Goal: Task Accomplishment & Management: Use online tool/utility

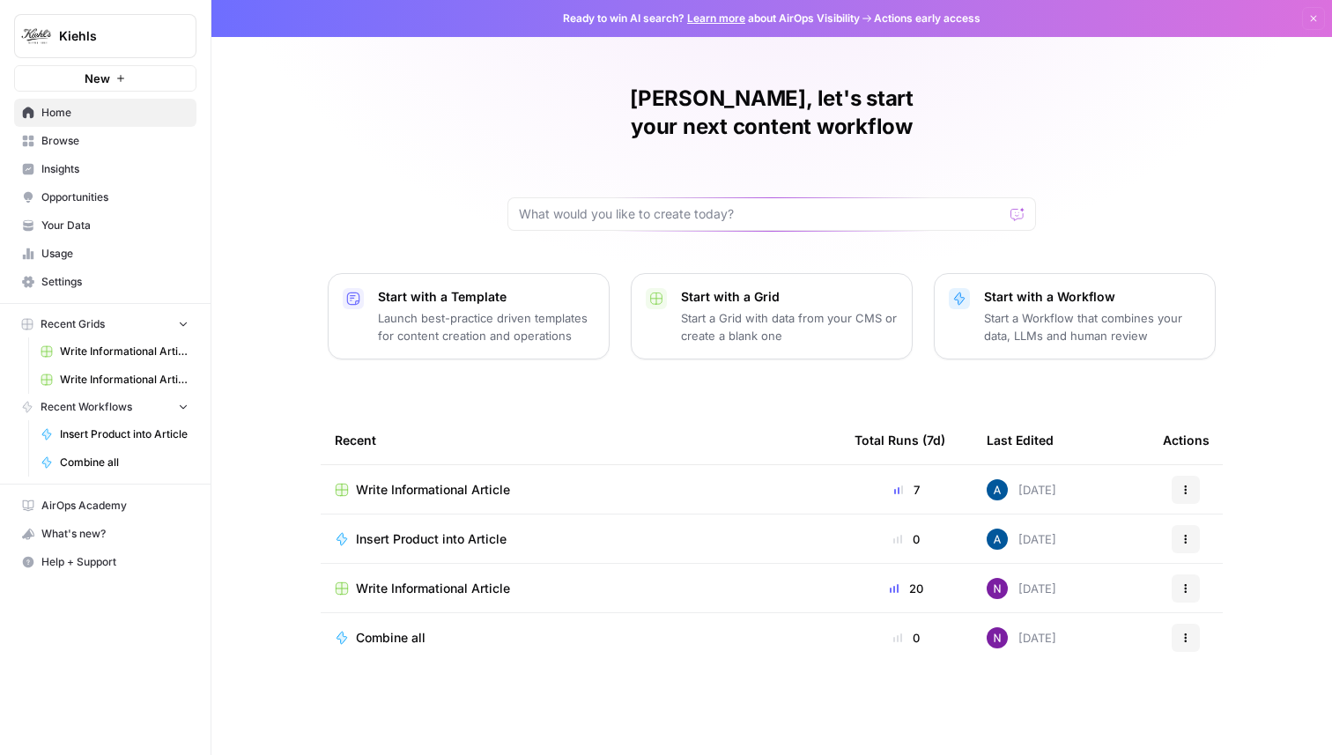
click at [82, 174] on span "Insights" at bounding box center [114, 169] width 147 height 16
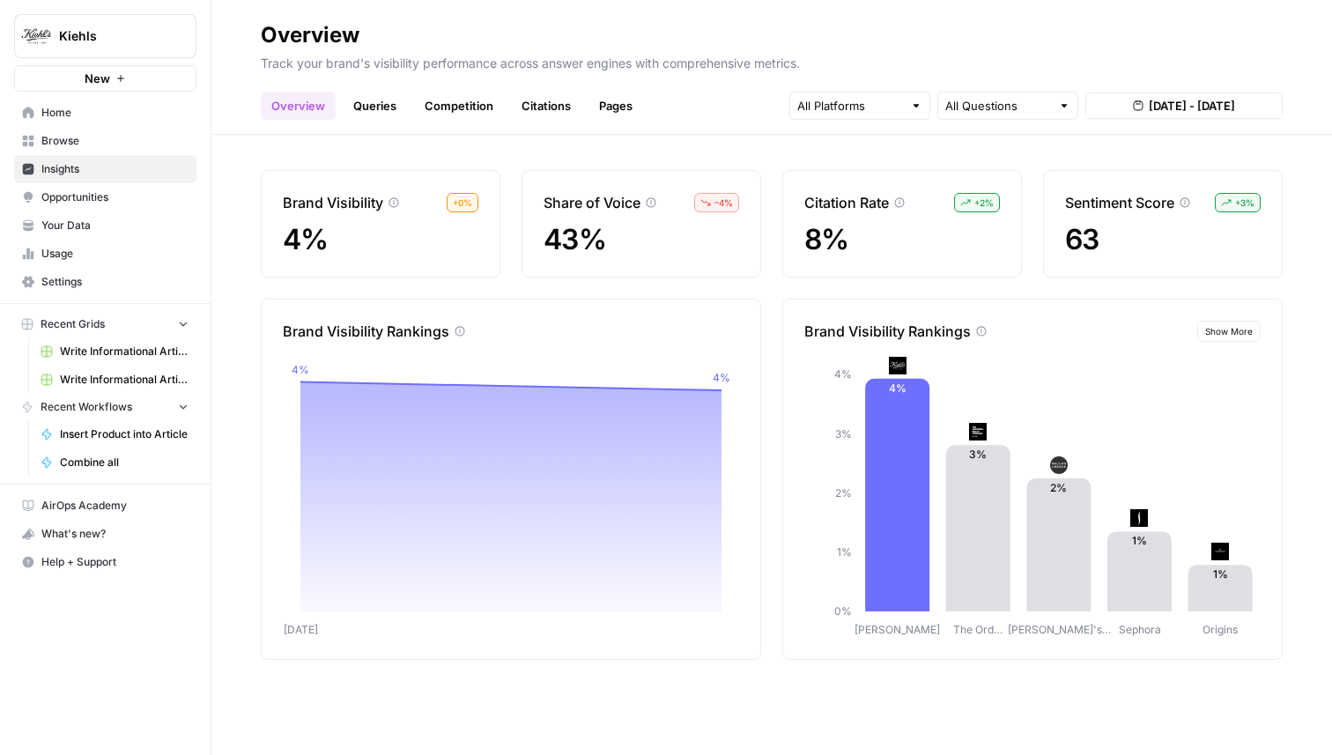
click at [1241, 330] on span "Show More" at bounding box center [1229, 331] width 48 height 14
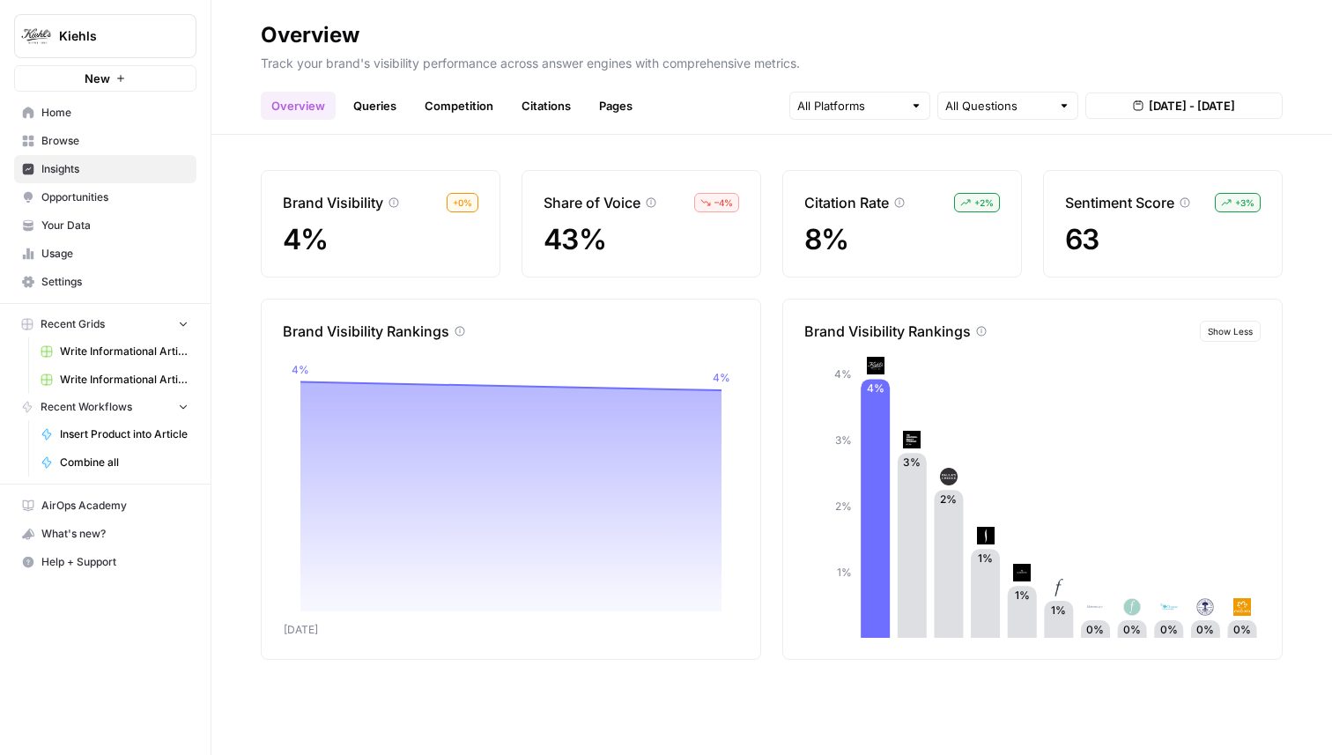
click at [78, 340] on link "Write Informational Article" at bounding box center [115, 351] width 164 height 28
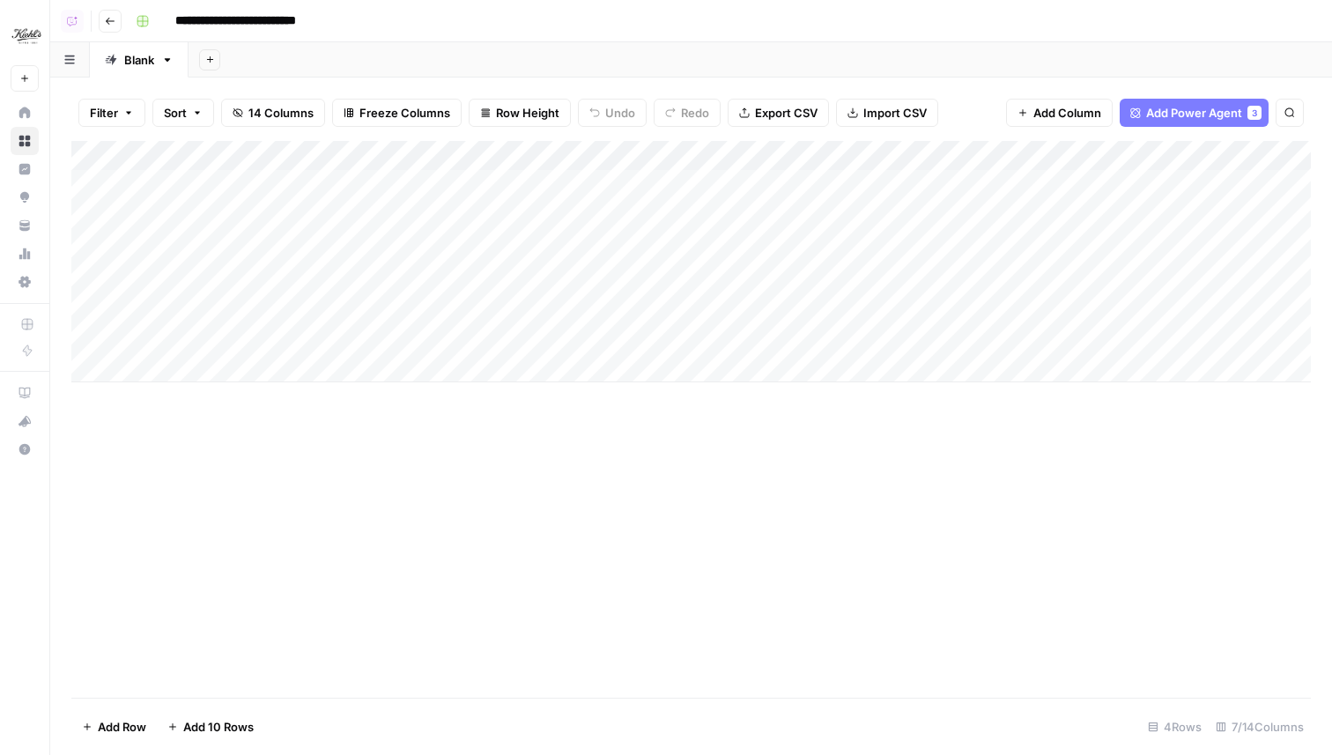
click at [690, 153] on div "Add Column" at bounding box center [691, 261] width 1240 height 241
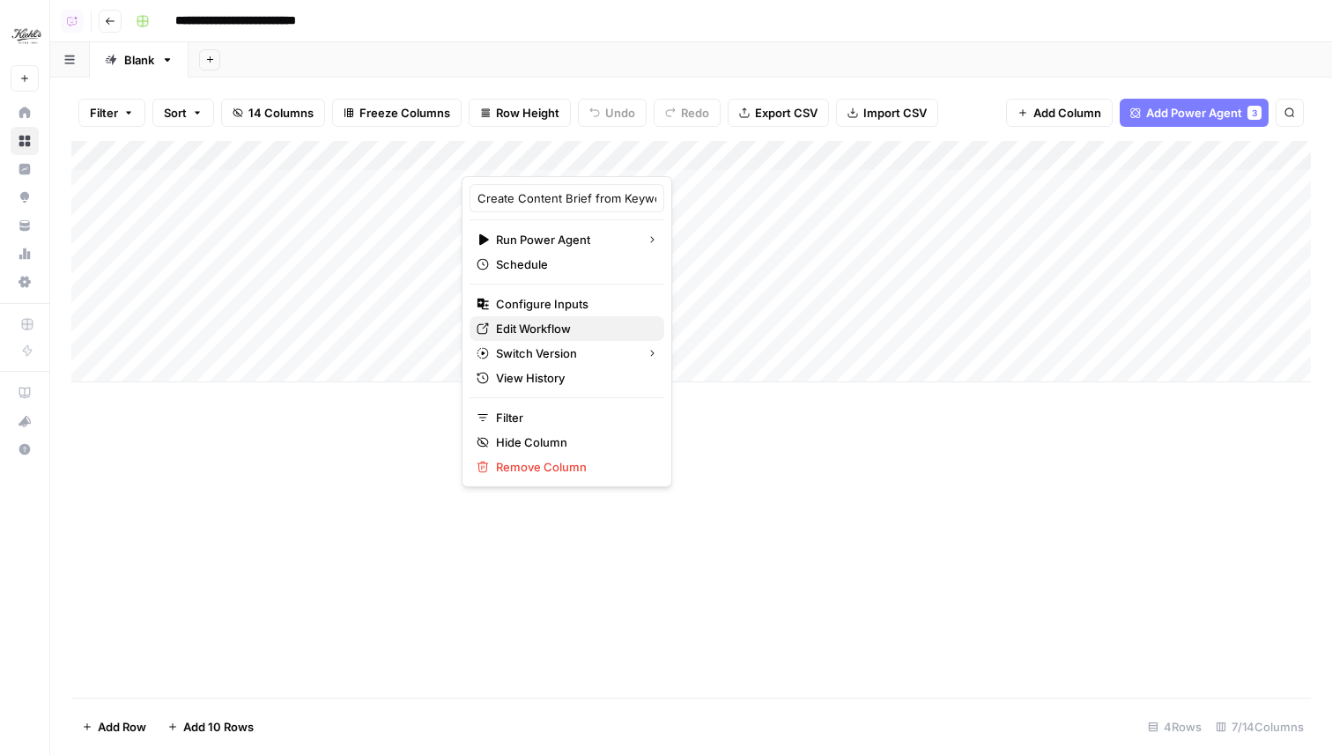
click at [536, 322] on span "Edit Workflow" at bounding box center [573, 329] width 154 height 18
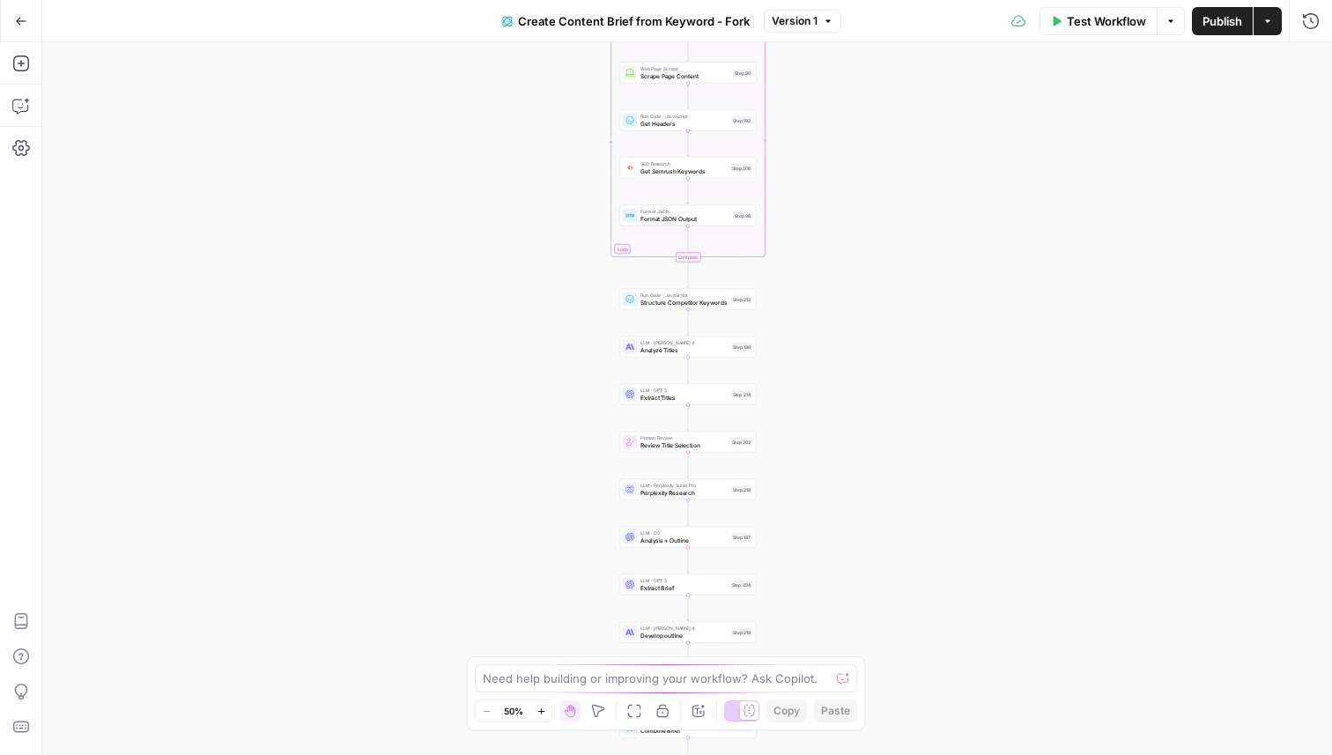
drag, startPoint x: 805, startPoint y: 567, endPoint x: 807, endPoint y: 445, distance: 122.5
click at [807, 445] on div "Workflow Set Inputs Inputs Google Search Perform Google Search Step 51 Loop Ite…" at bounding box center [687, 398] width 1290 height 713
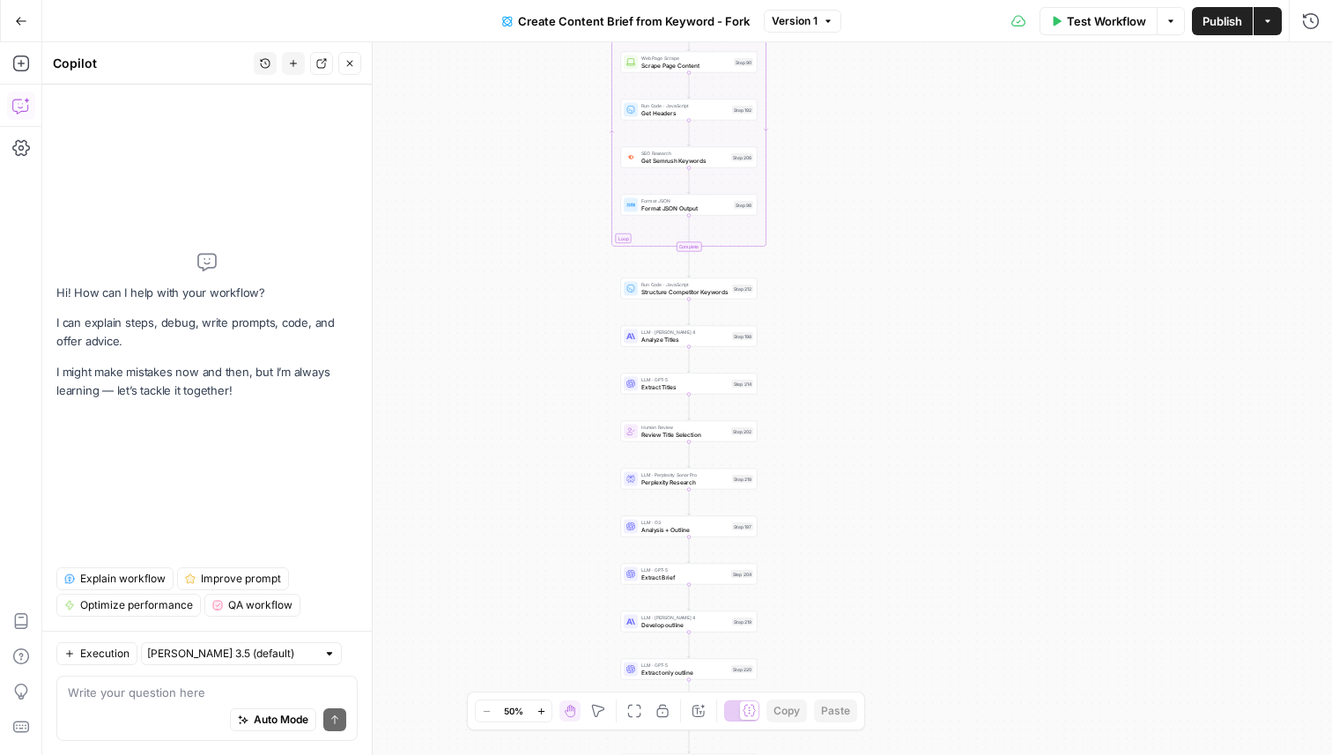
click at [343, 58] on button "Close" at bounding box center [349, 63] width 23 height 23
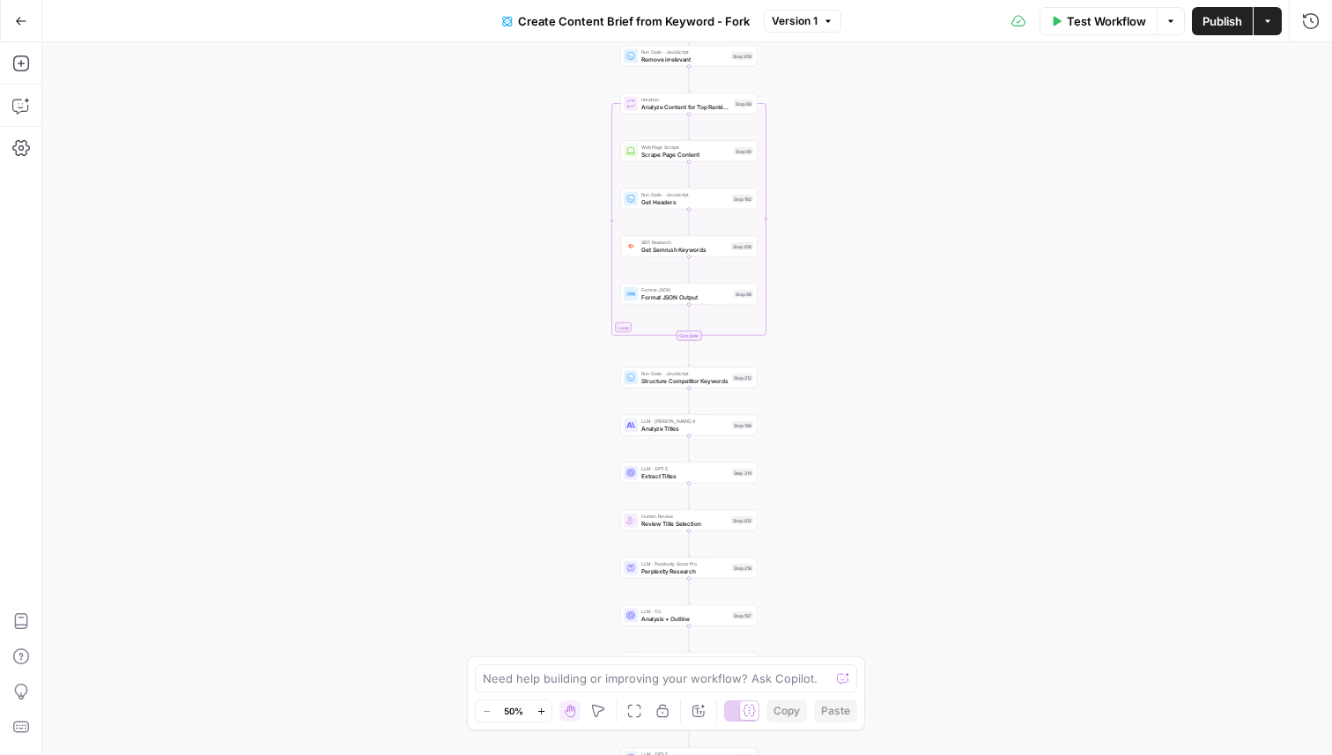
drag, startPoint x: 842, startPoint y: 126, endPoint x: 842, endPoint y: 215, distance: 89.0
click at [842, 215] on div "Workflow Set Inputs Inputs Google Search Perform Google Search Step 51 Loop Ite…" at bounding box center [687, 398] width 1290 height 713
click at [744, 707] on icon at bounding box center [749, 710] width 13 height 13
click at [744, 707] on div at bounding box center [734, 710] width 19 height 19
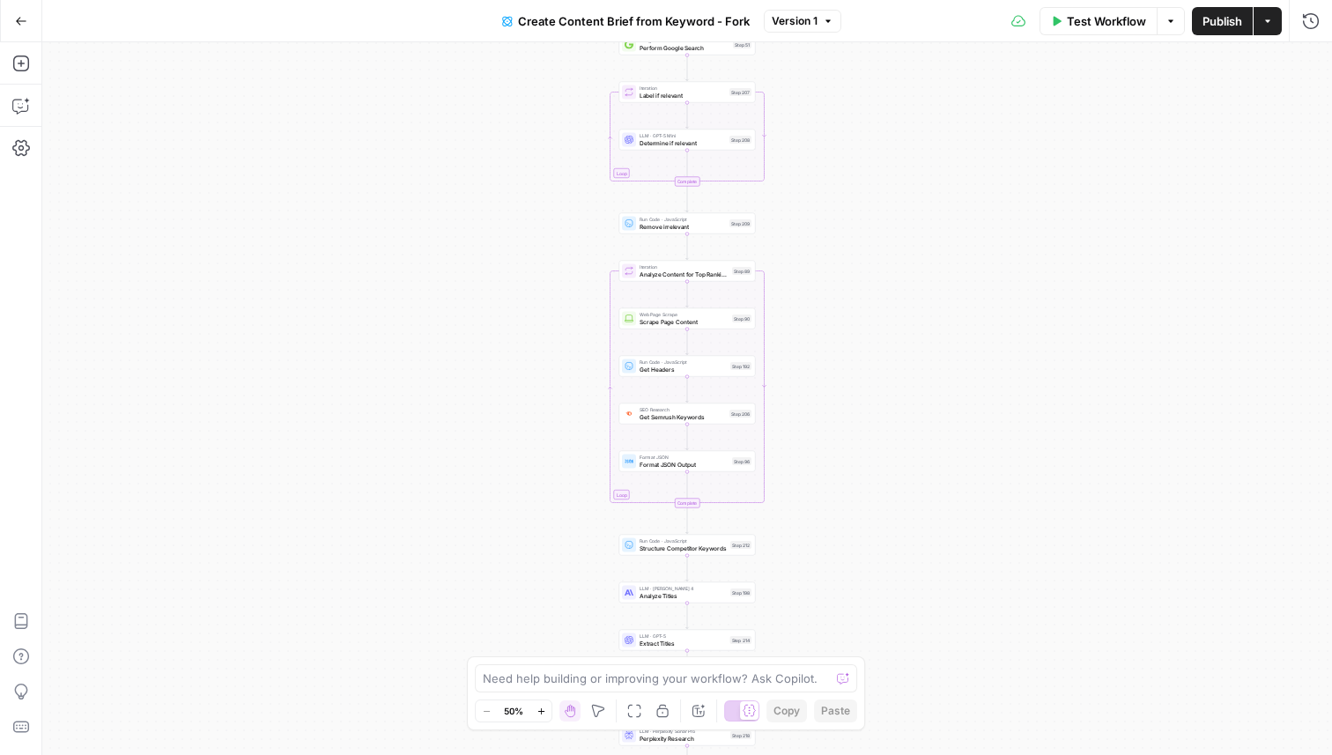
drag, startPoint x: 848, startPoint y: 326, endPoint x: 846, endPoint y: 534, distance: 207.9
click at [846, 534] on div "Workflow Set Inputs Inputs Google Search Perform Google Search Step 51 Loop Ite…" at bounding box center [687, 398] width 1290 height 713
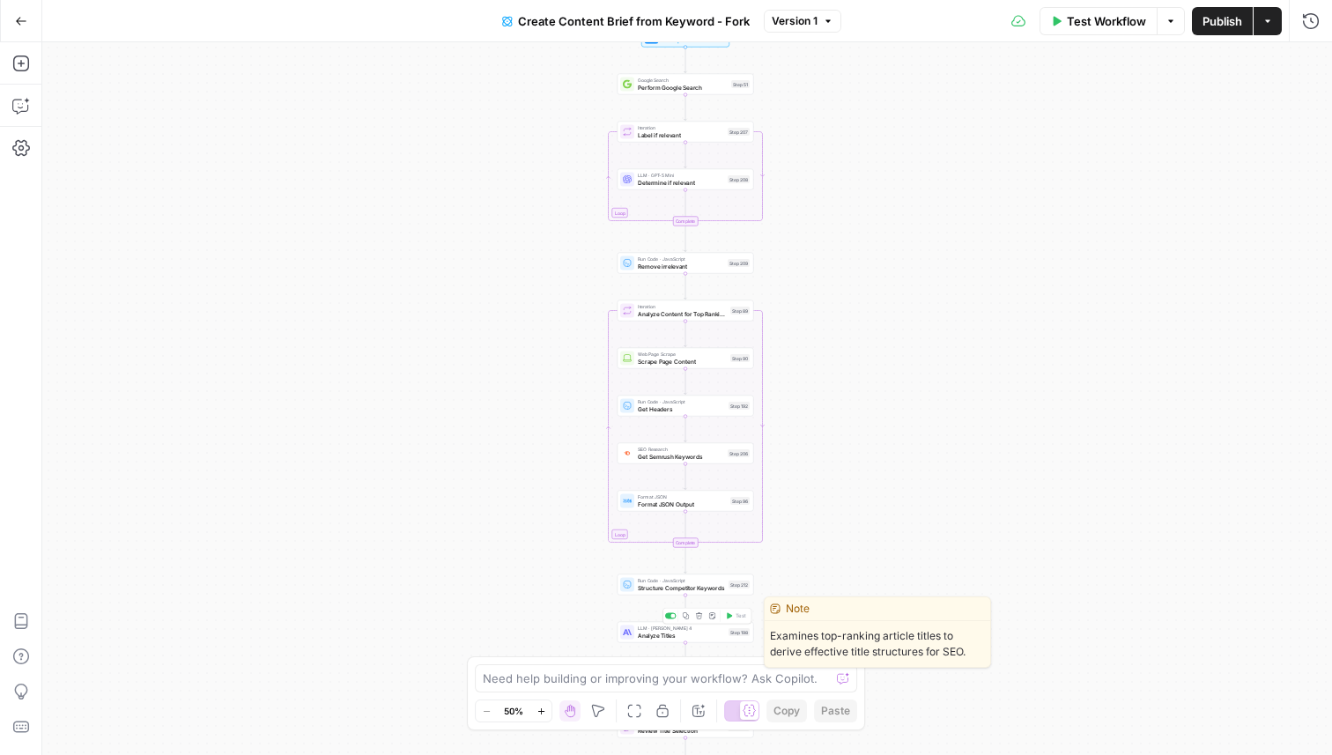
click at [667, 635] on span "Analyze Titles" at bounding box center [681, 635] width 87 height 9
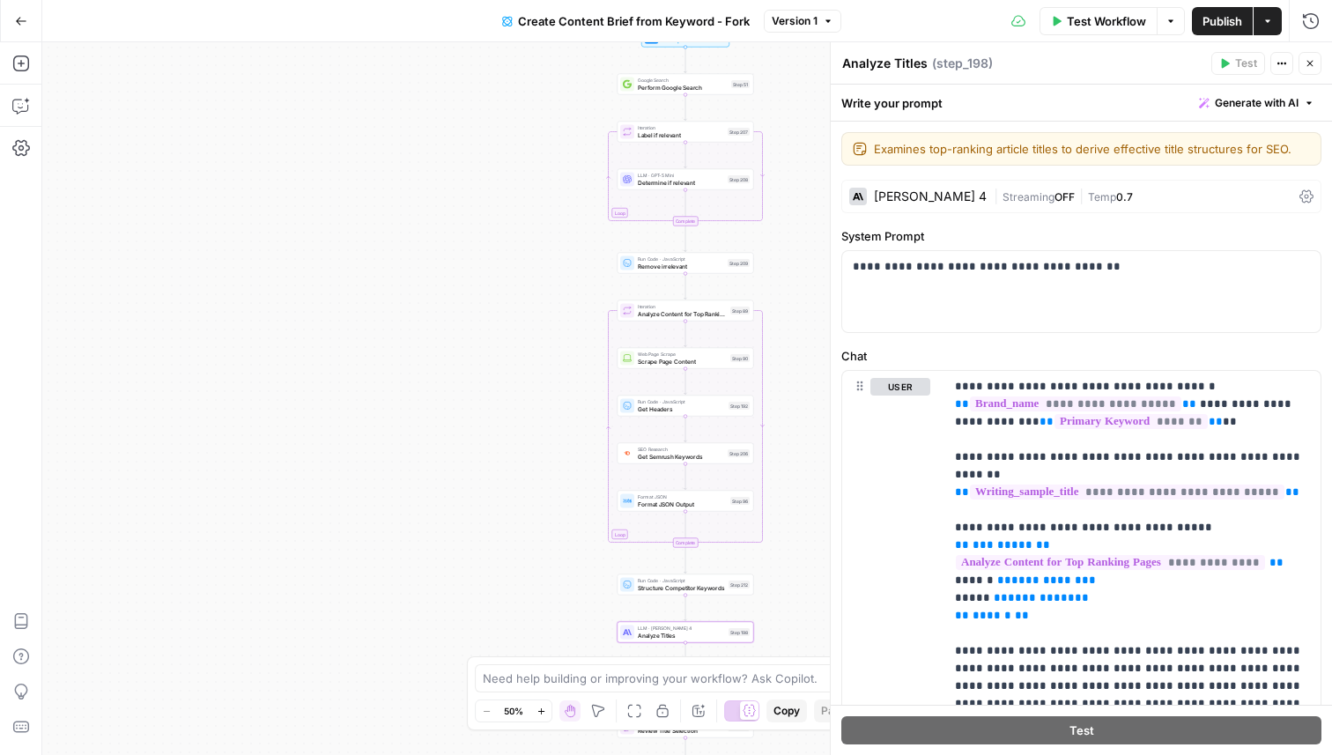
click at [1313, 70] on button "Close" at bounding box center [1310, 63] width 23 height 23
